Goal: Task Accomplishment & Management: Use online tool/utility

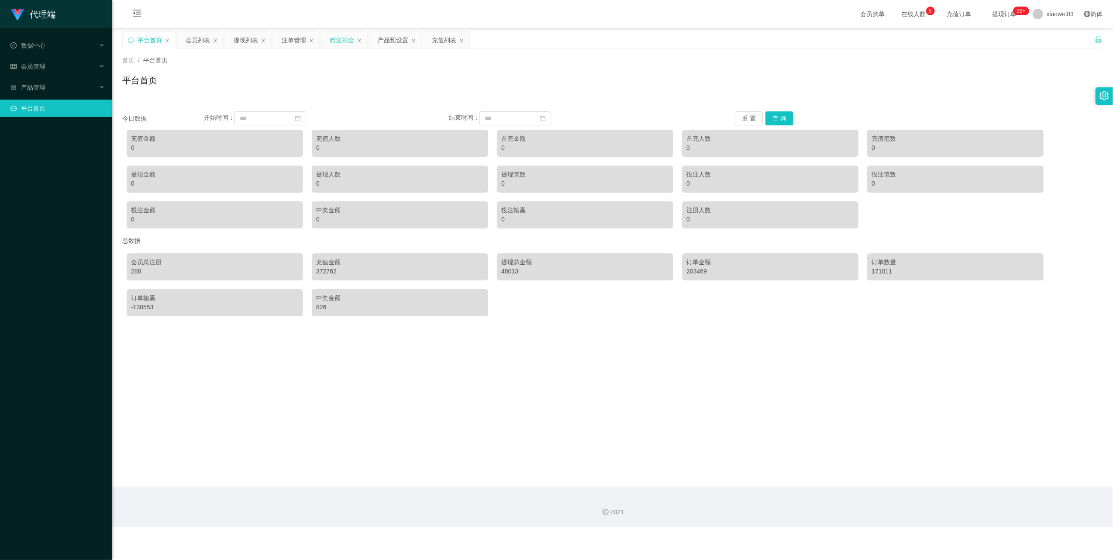
click at [341, 41] on div "赠送彩金" at bounding box center [342, 40] width 24 height 17
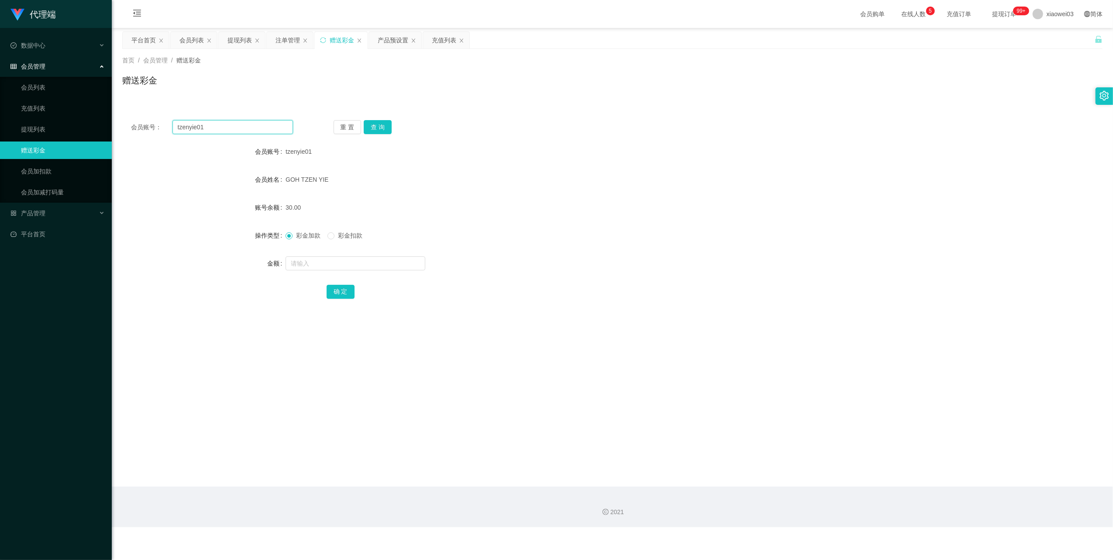
click at [245, 121] on input "tzenyie01" at bounding box center [233, 127] width 121 height 14
paste input "chinkhailin"
type input "chinkhailin"
click at [371, 133] on button "查 询" at bounding box center [378, 127] width 28 height 14
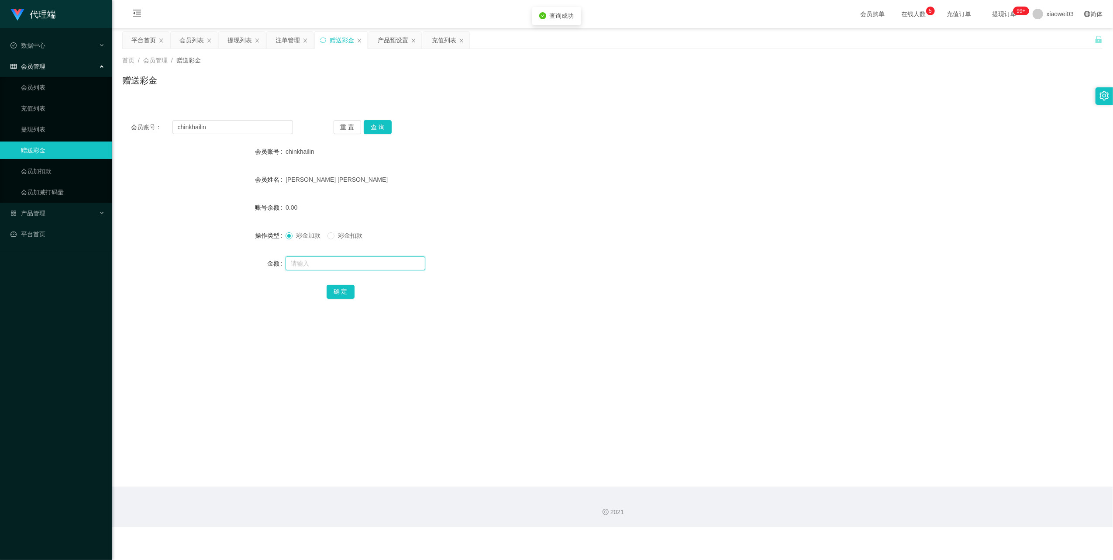
click at [352, 263] on input "text" at bounding box center [356, 263] width 140 height 14
type input "500"
click at [341, 288] on button "确 定" at bounding box center [341, 292] width 28 height 14
click at [263, 129] on input "chinkhailin" at bounding box center [233, 127] width 121 height 14
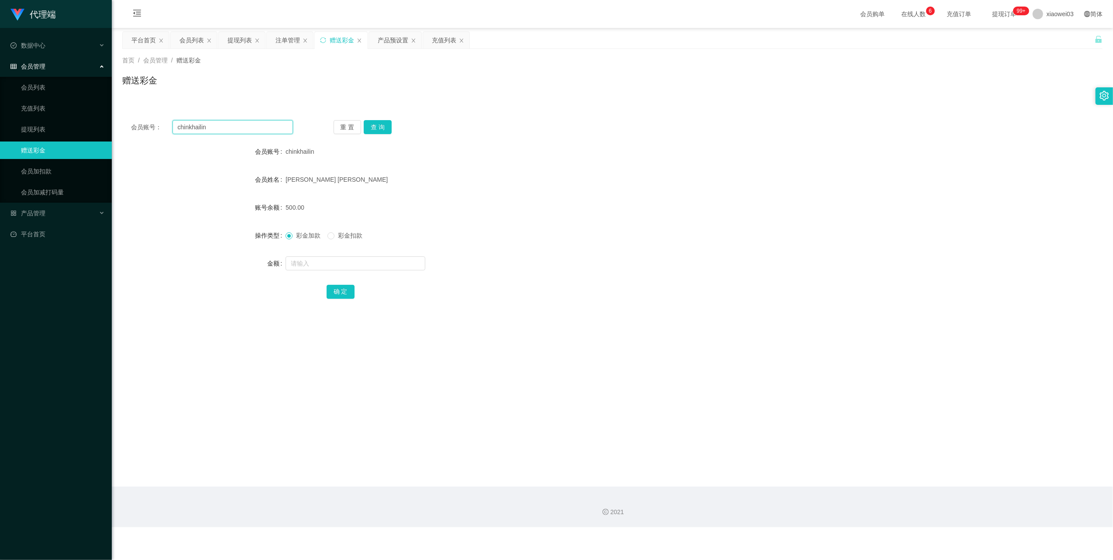
paste input "ailingkho2051"
type input "chailingkho2051"
click at [264, 123] on input "chailingkho2051" at bounding box center [233, 127] width 121 height 14
click at [387, 124] on button "查 询" at bounding box center [378, 127] width 28 height 14
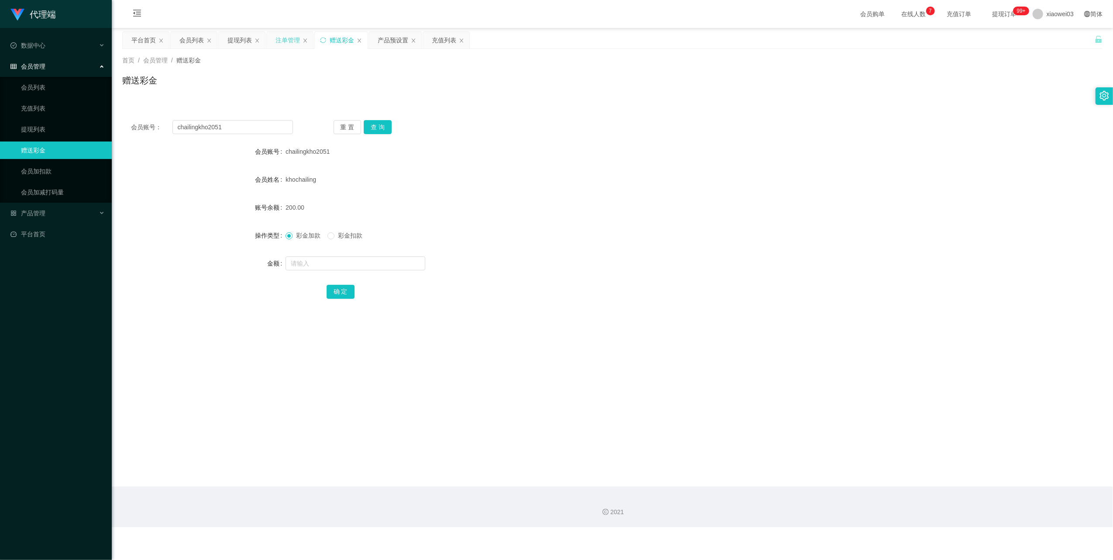
click at [283, 36] on div "注单管理" at bounding box center [288, 40] width 24 height 17
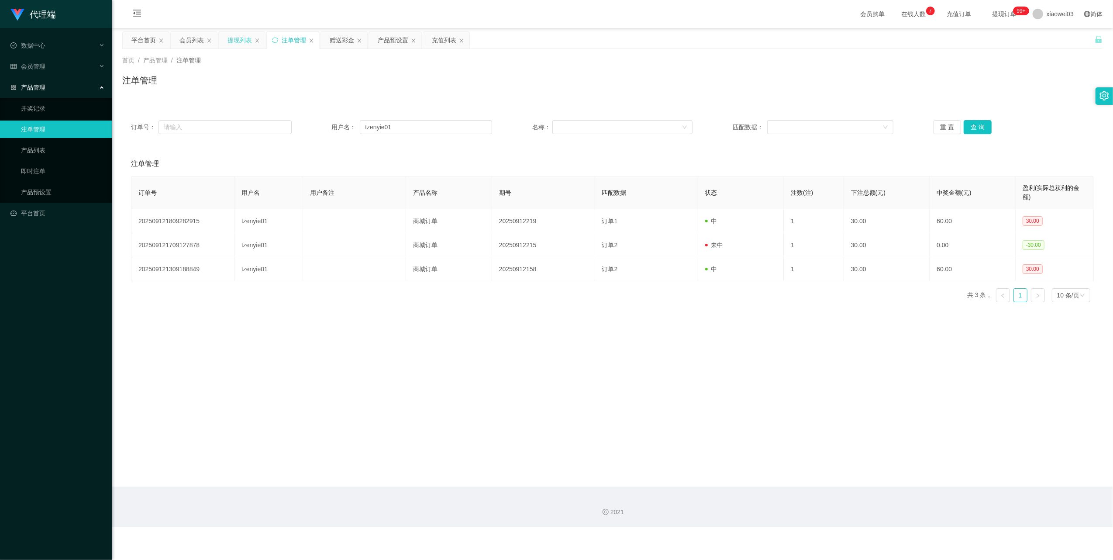
click at [234, 37] on div "提现列表" at bounding box center [240, 40] width 24 height 17
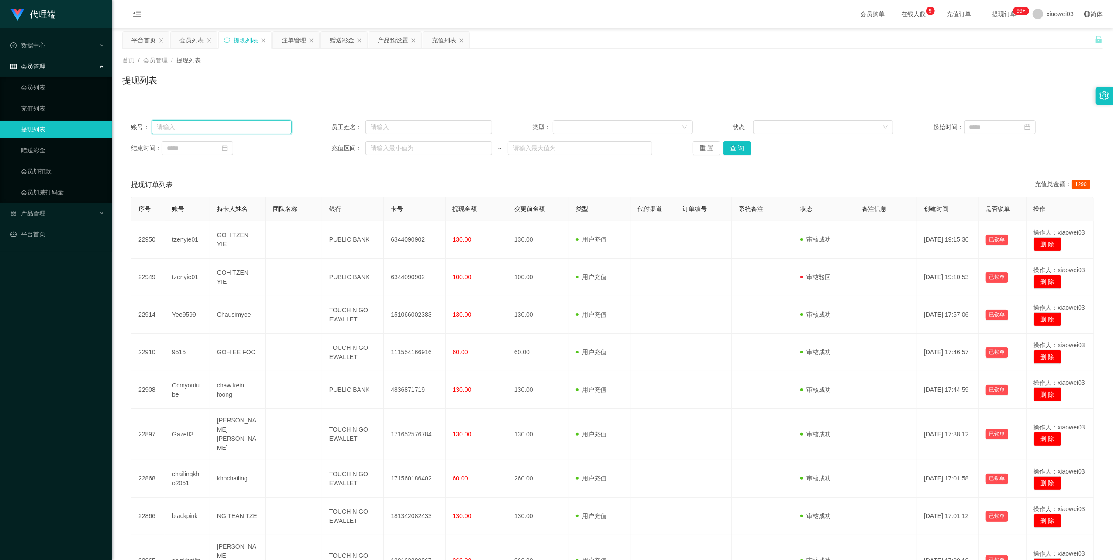
click at [286, 128] on input "text" at bounding box center [222, 127] width 140 height 14
paste input "chailingkho2051"
type input "chailingkho2051"
click at [740, 154] on button "查 询" at bounding box center [737, 148] width 28 height 14
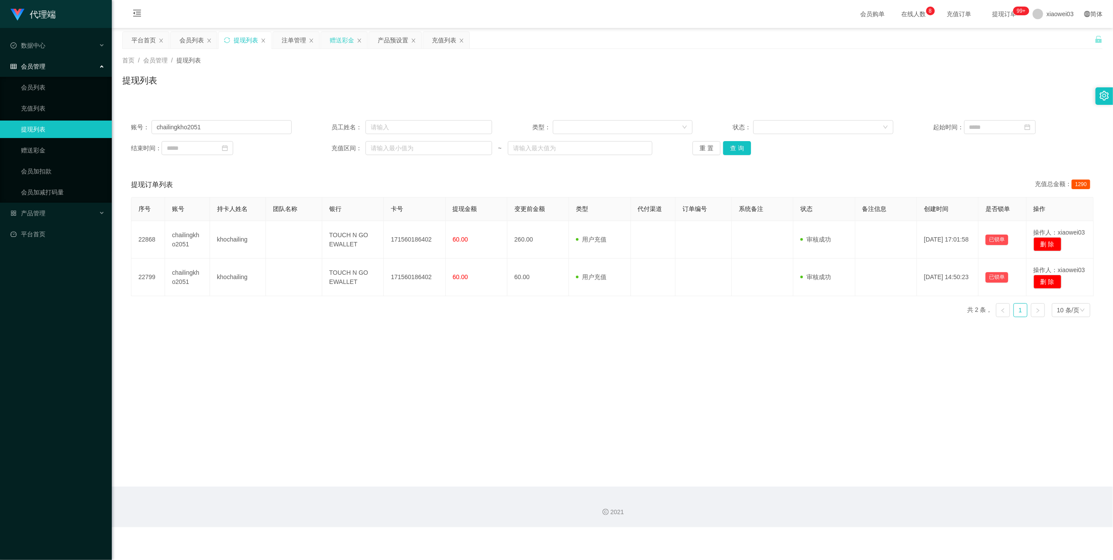
click at [327, 41] on div "赠送彩金" at bounding box center [344, 40] width 46 height 17
click at [341, 41] on div "赠送彩金" at bounding box center [342, 40] width 24 height 17
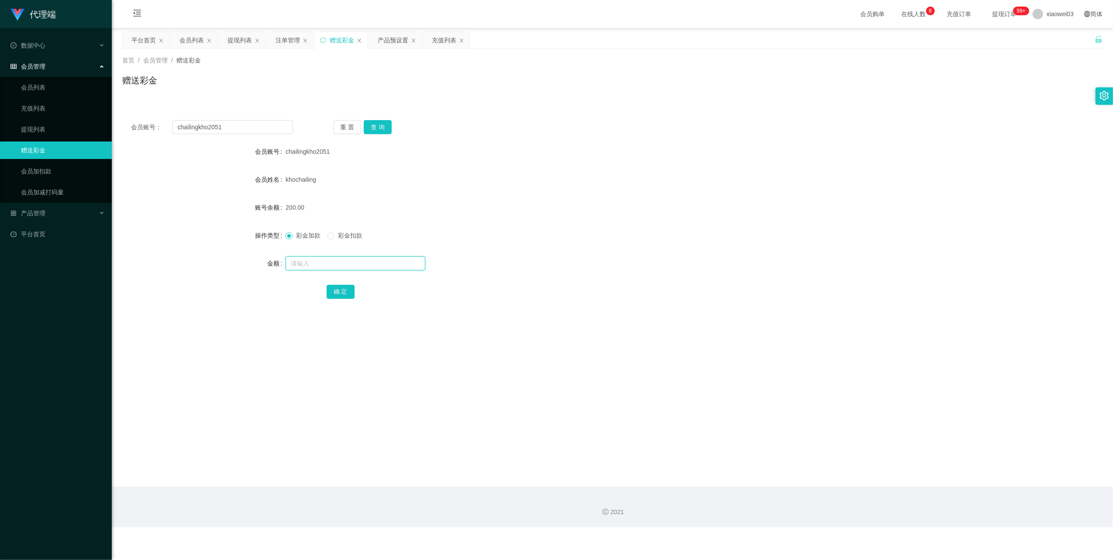
click at [324, 263] on input "text" at bounding box center [356, 263] width 140 height 14
type input "5"
type input "300"
click at [332, 294] on button "确 定" at bounding box center [341, 292] width 28 height 14
